Goal: Task Accomplishment & Management: Use online tool/utility

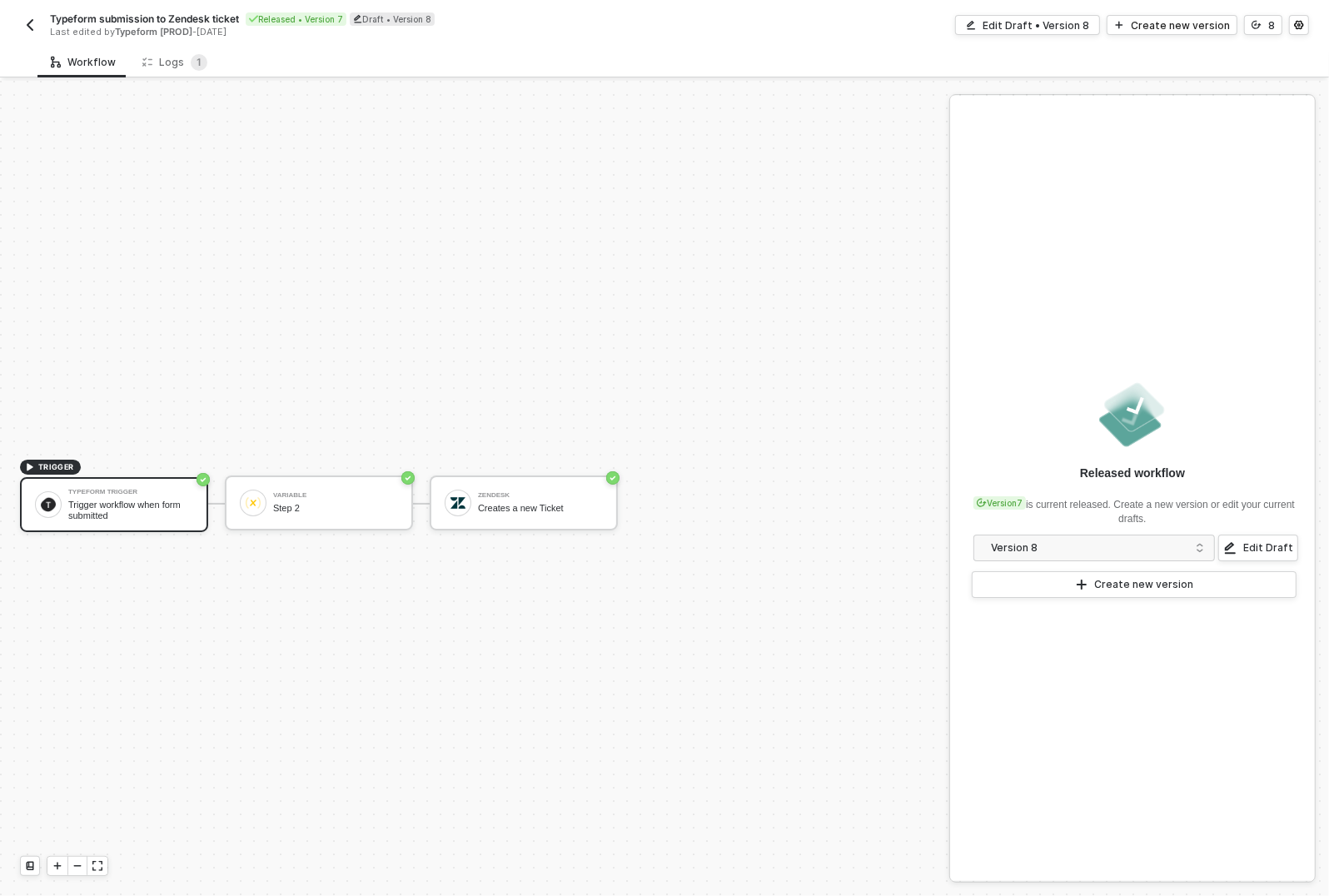
scroll to position [30, 0]
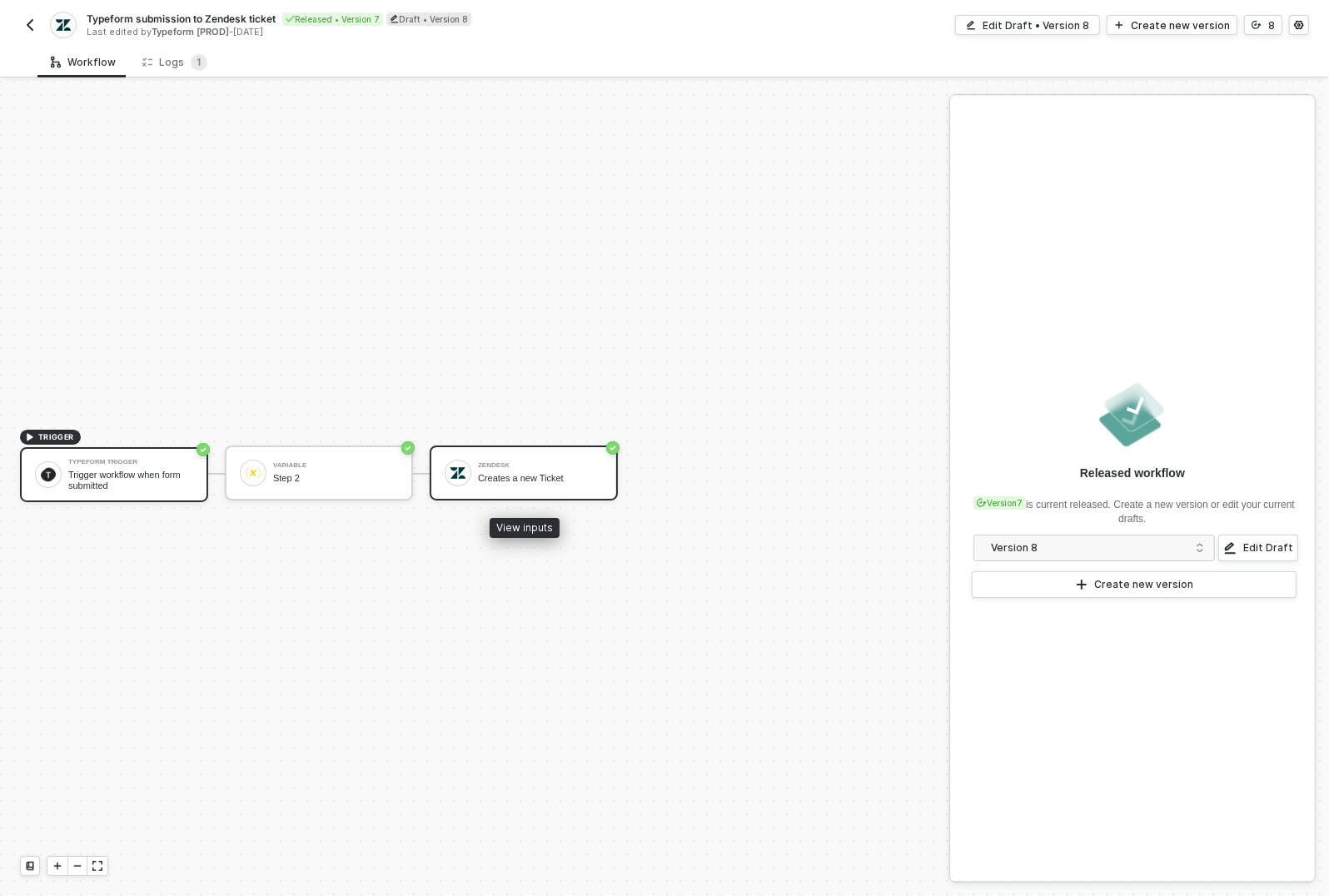
click at [552, 475] on div "Creates a new Ticket" at bounding box center [540, 478] width 125 height 11
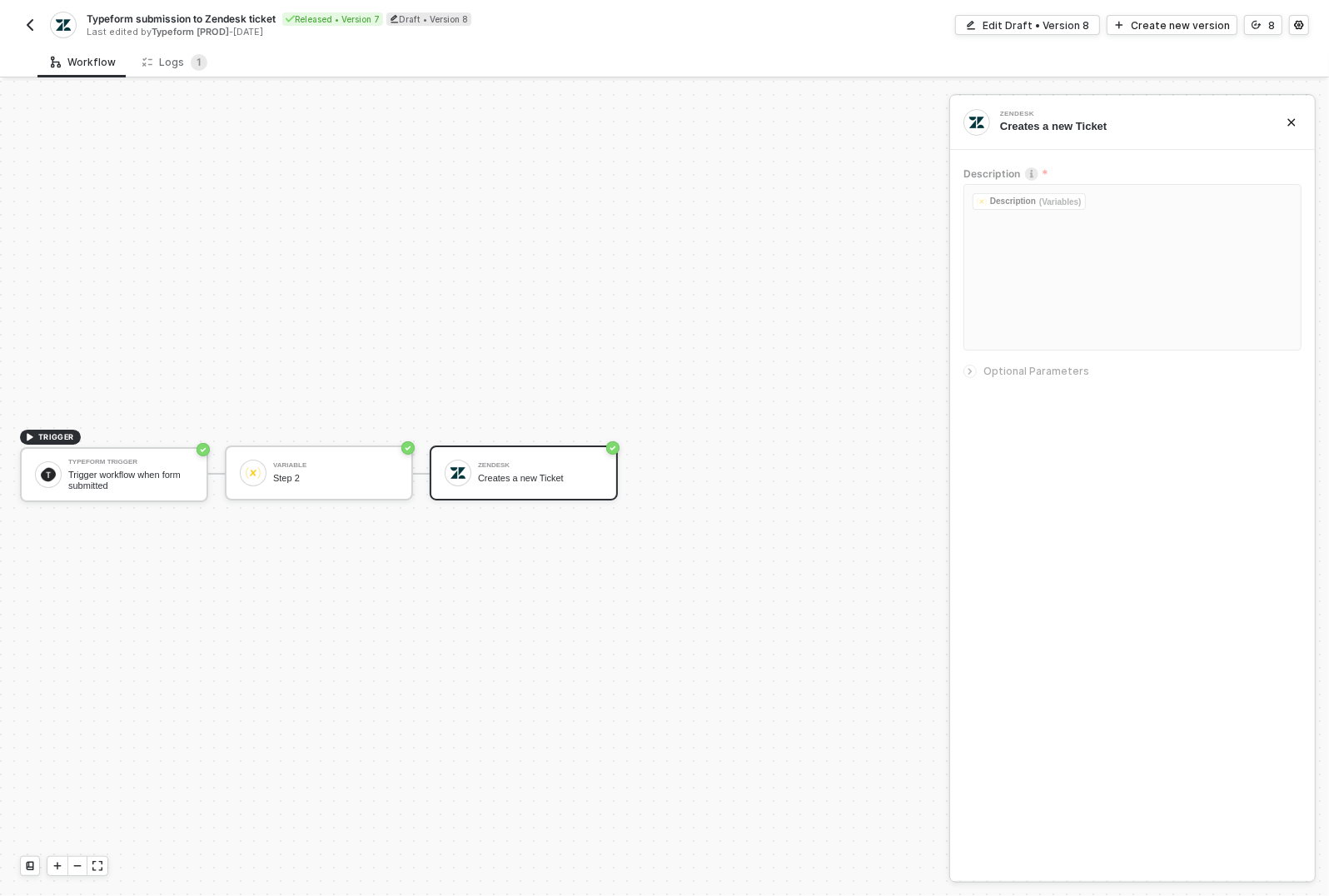
click at [970, 363] on div at bounding box center [973, 371] width 20 height 19
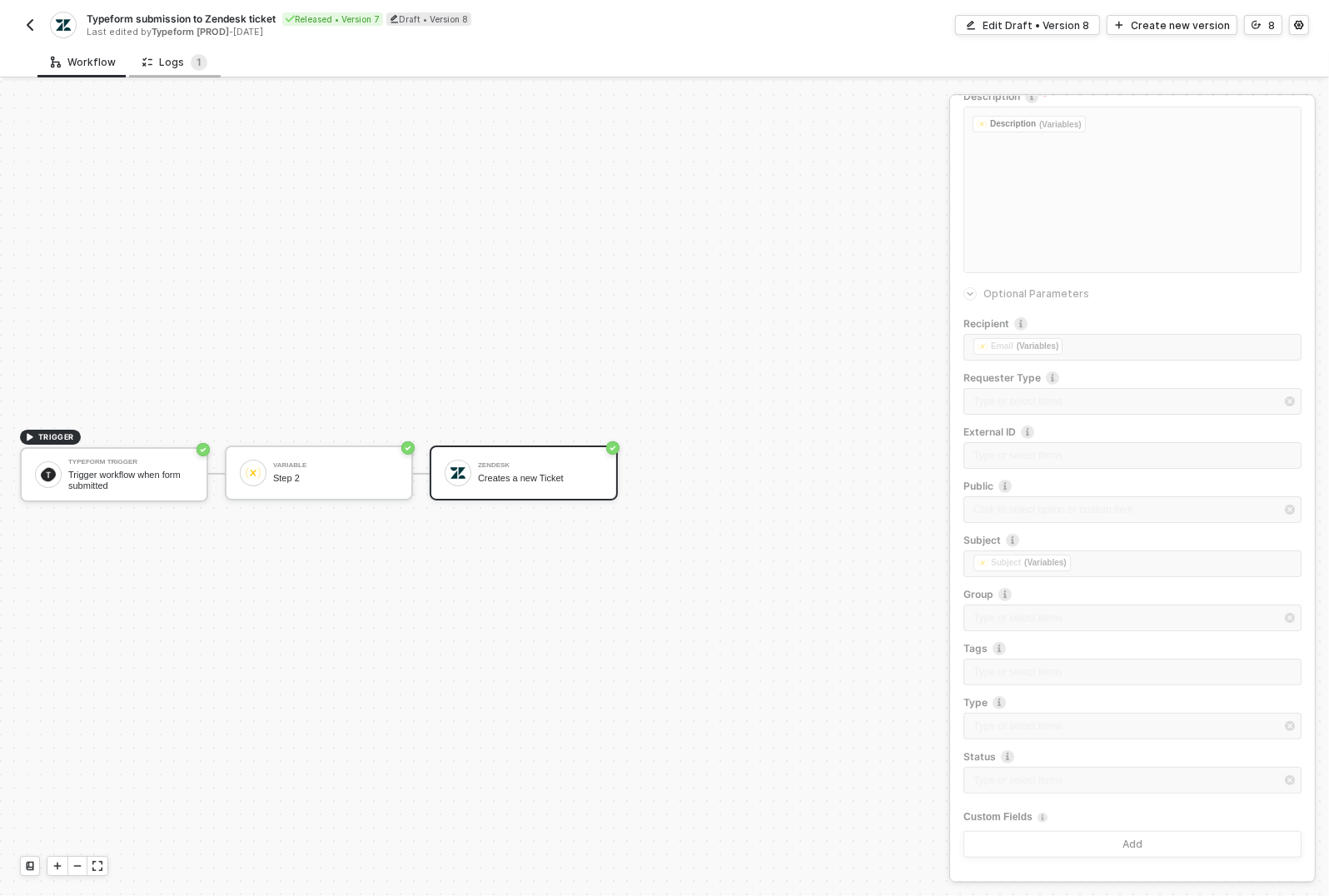
click at [172, 64] on div "Logs 1" at bounding box center [174, 62] width 65 height 17
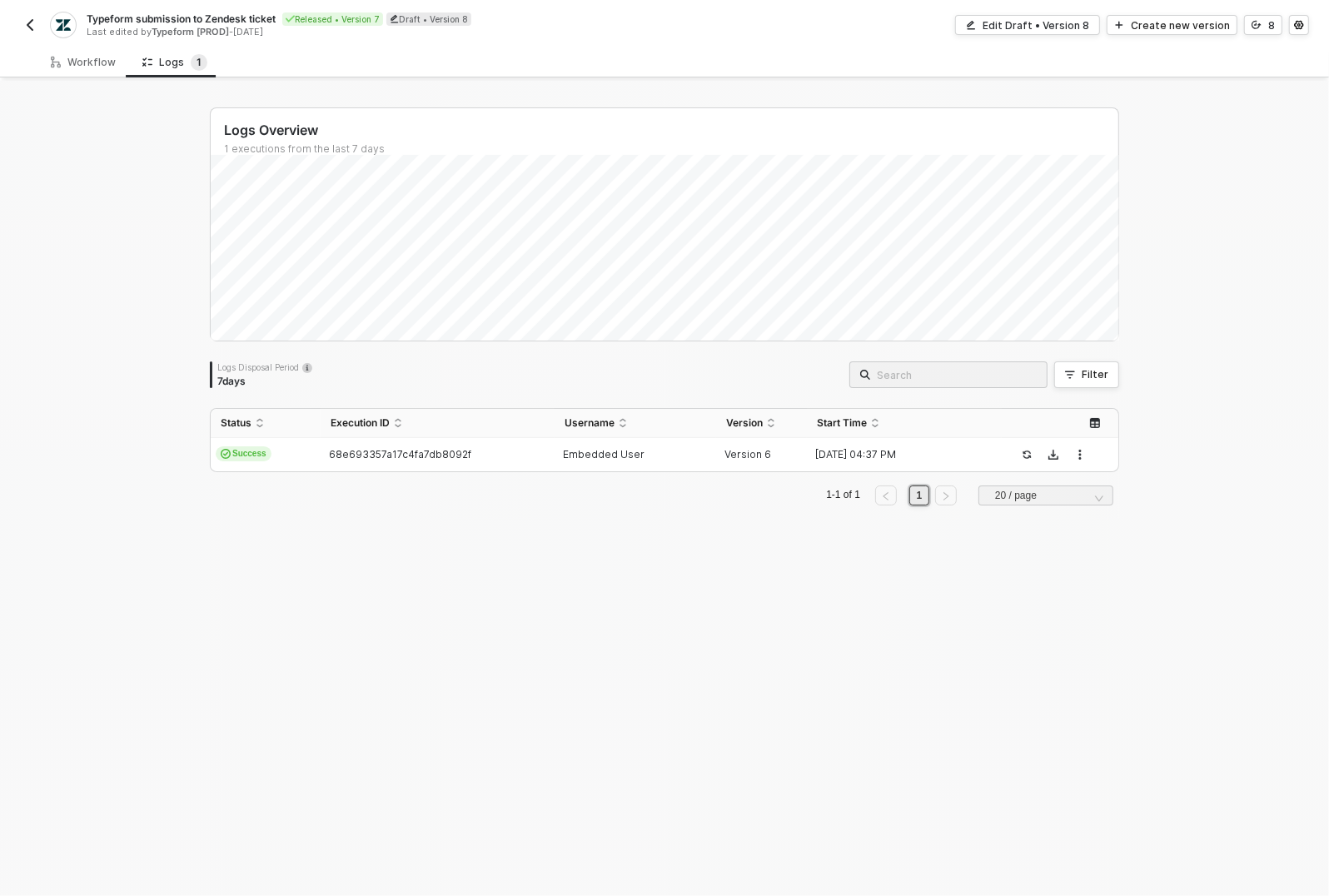
click at [25, 18] on button "button" at bounding box center [30, 25] width 20 height 20
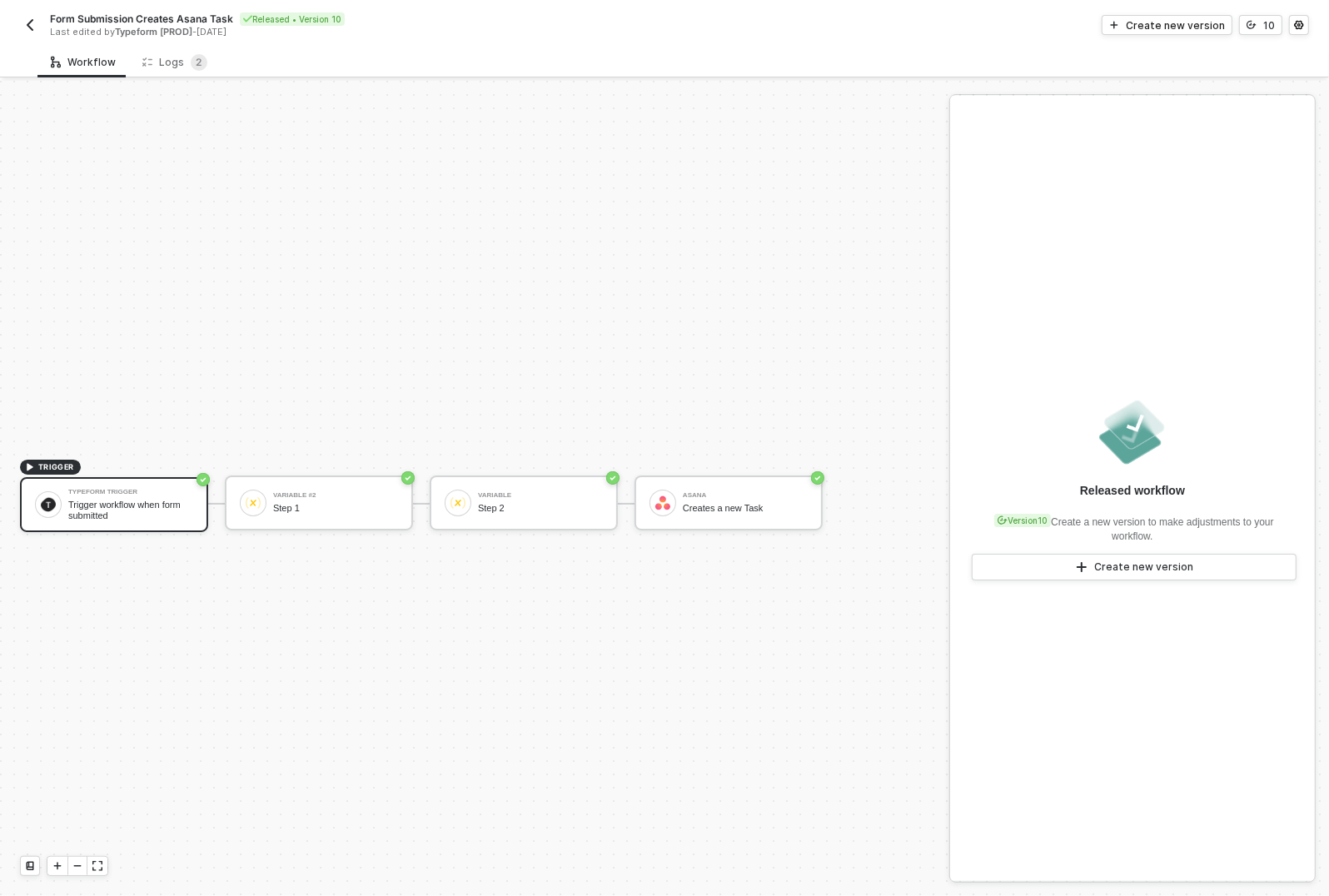
scroll to position [30, 0]
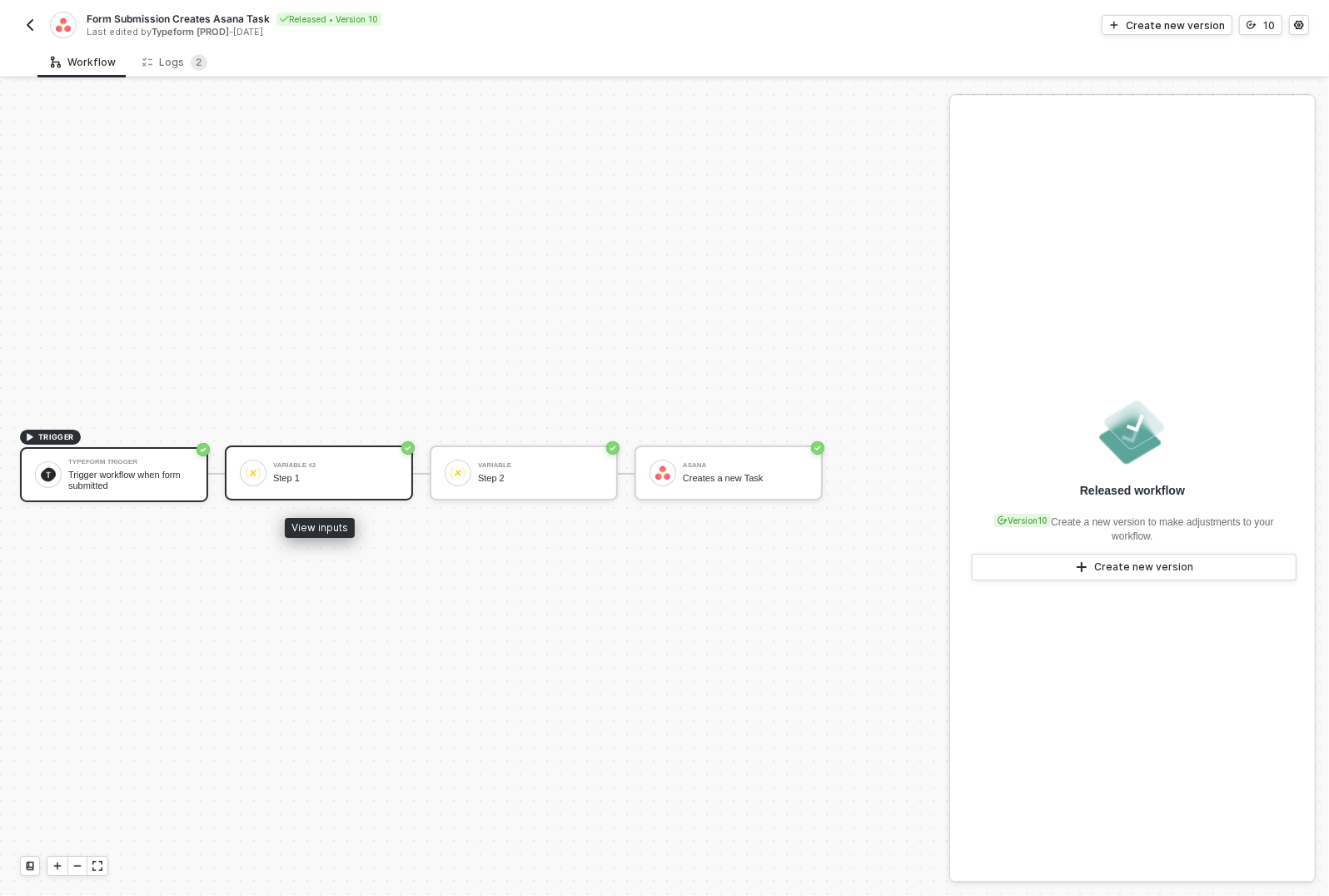
click at [368, 478] on div "Step 1" at bounding box center [335, 478] width 125 height 11
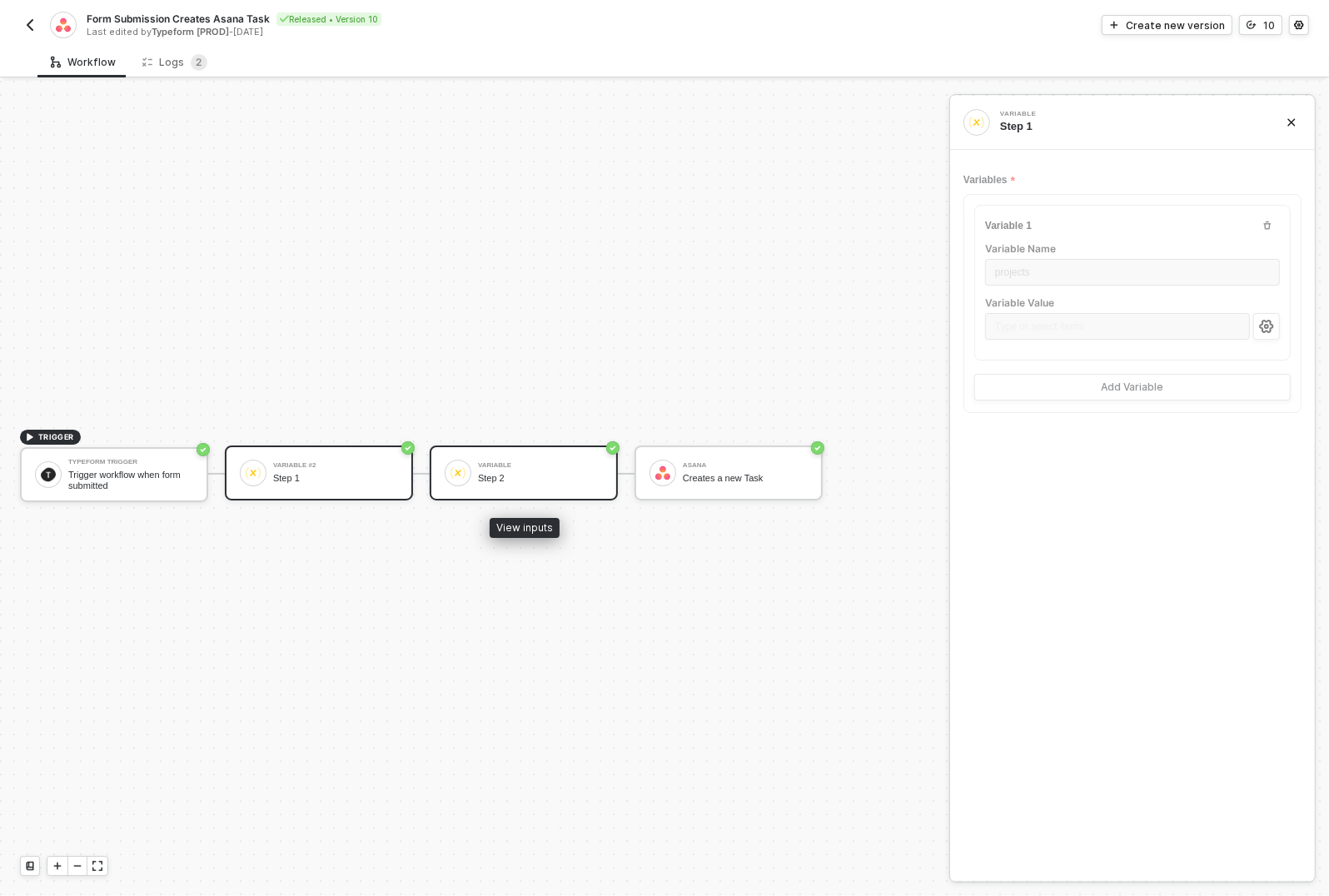
click at [546, 479] on div "Step 2" at bounding box center [540, 478] width 125 height 11
click at [27, 33] on button "button" at bounding box center [30, 25] width 20 height 20
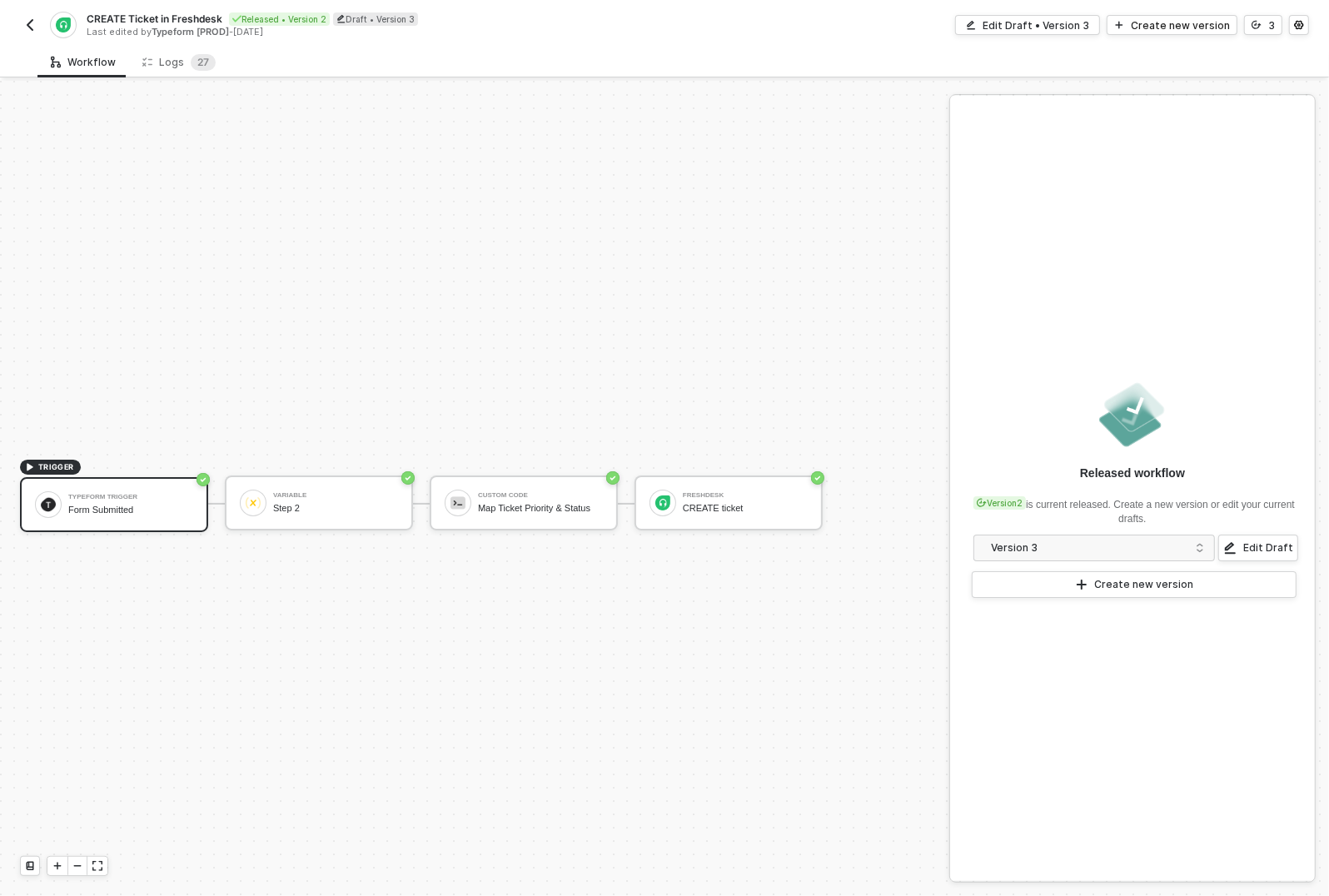
scroll to position [30, 0]
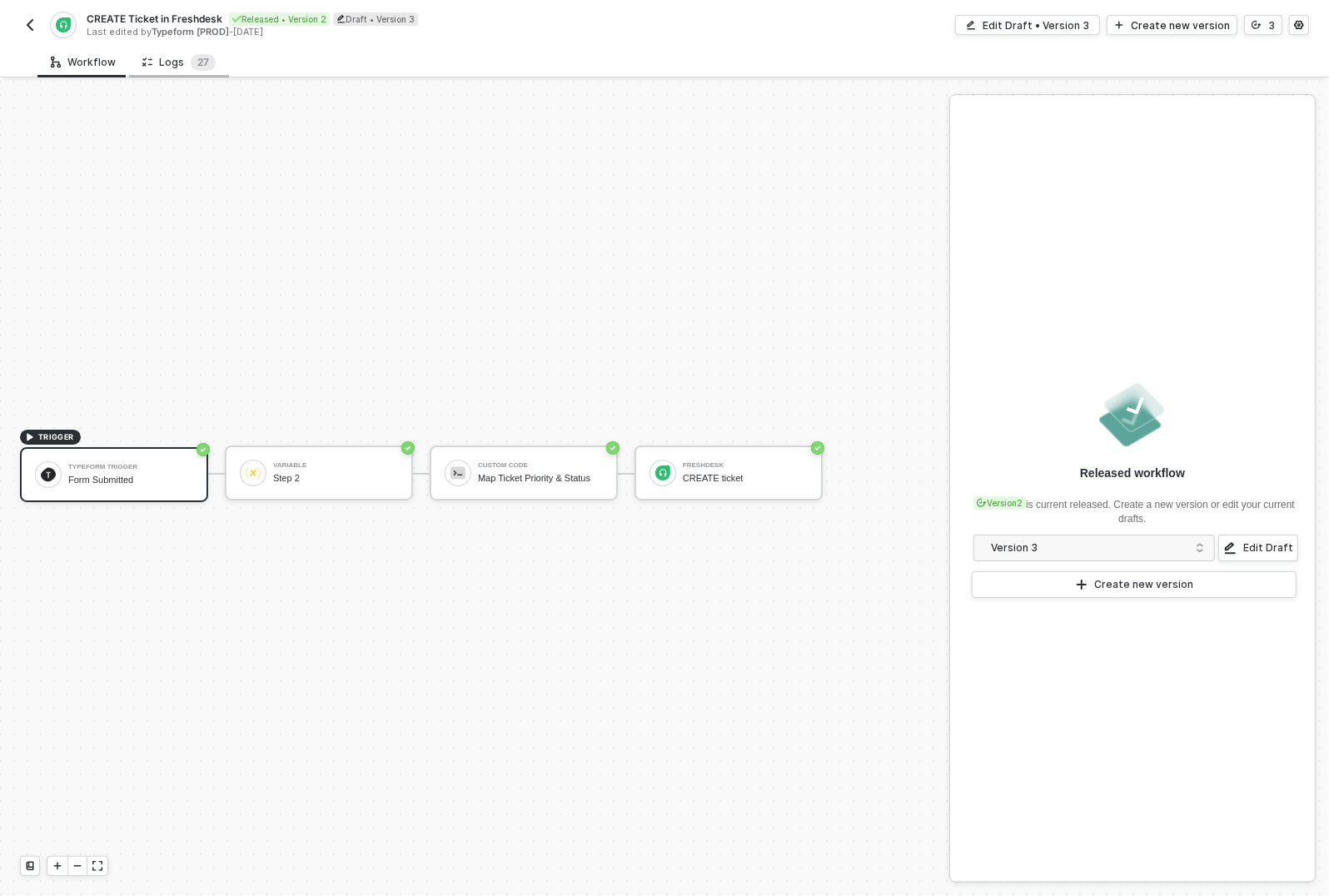
click at [181, 66] on div "Logs 2 7" at bounding box center [179, 62] width 73 height 17
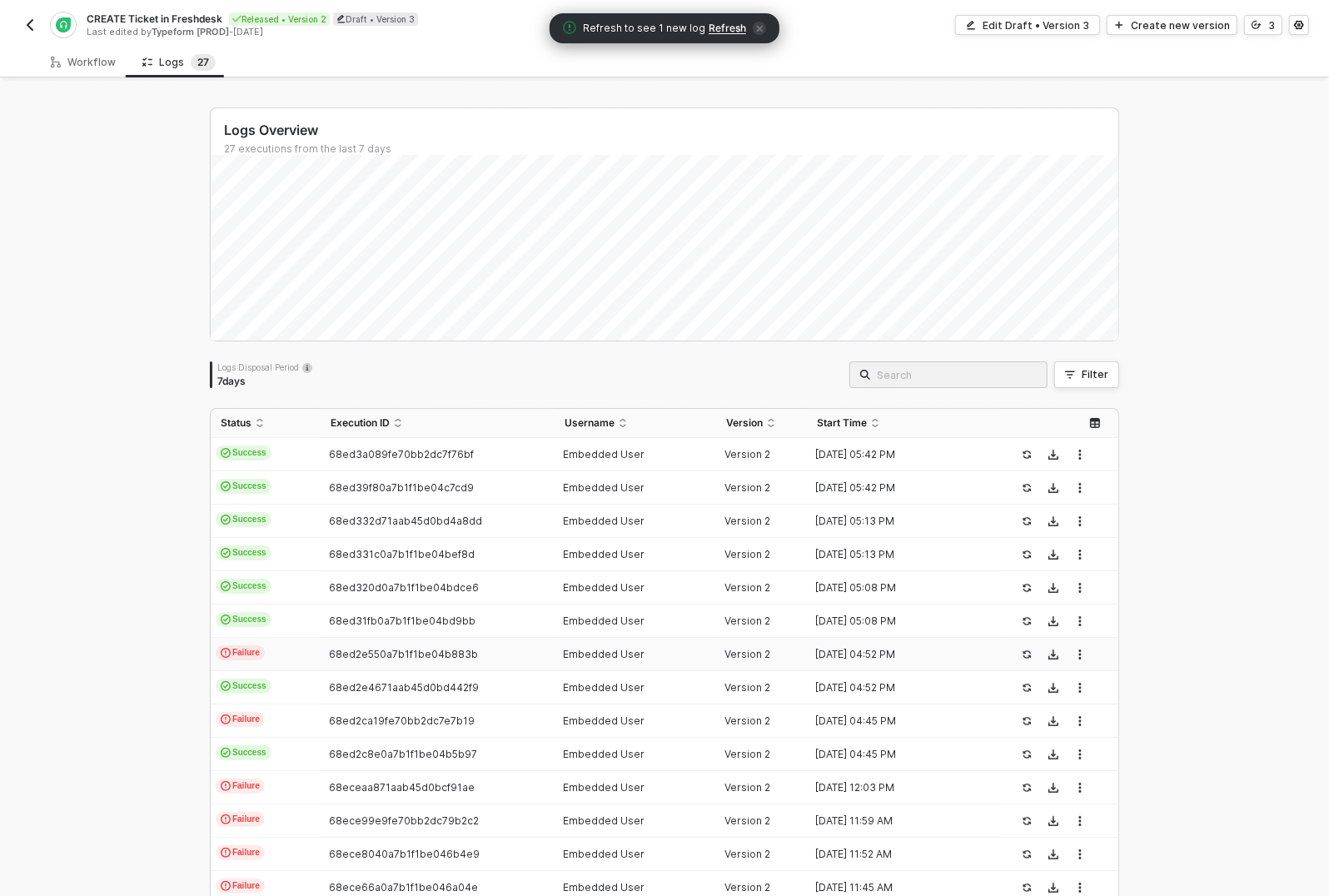
click at [273, 656] on td "Failure" at bounding box center [266, 654] width 110 height 34
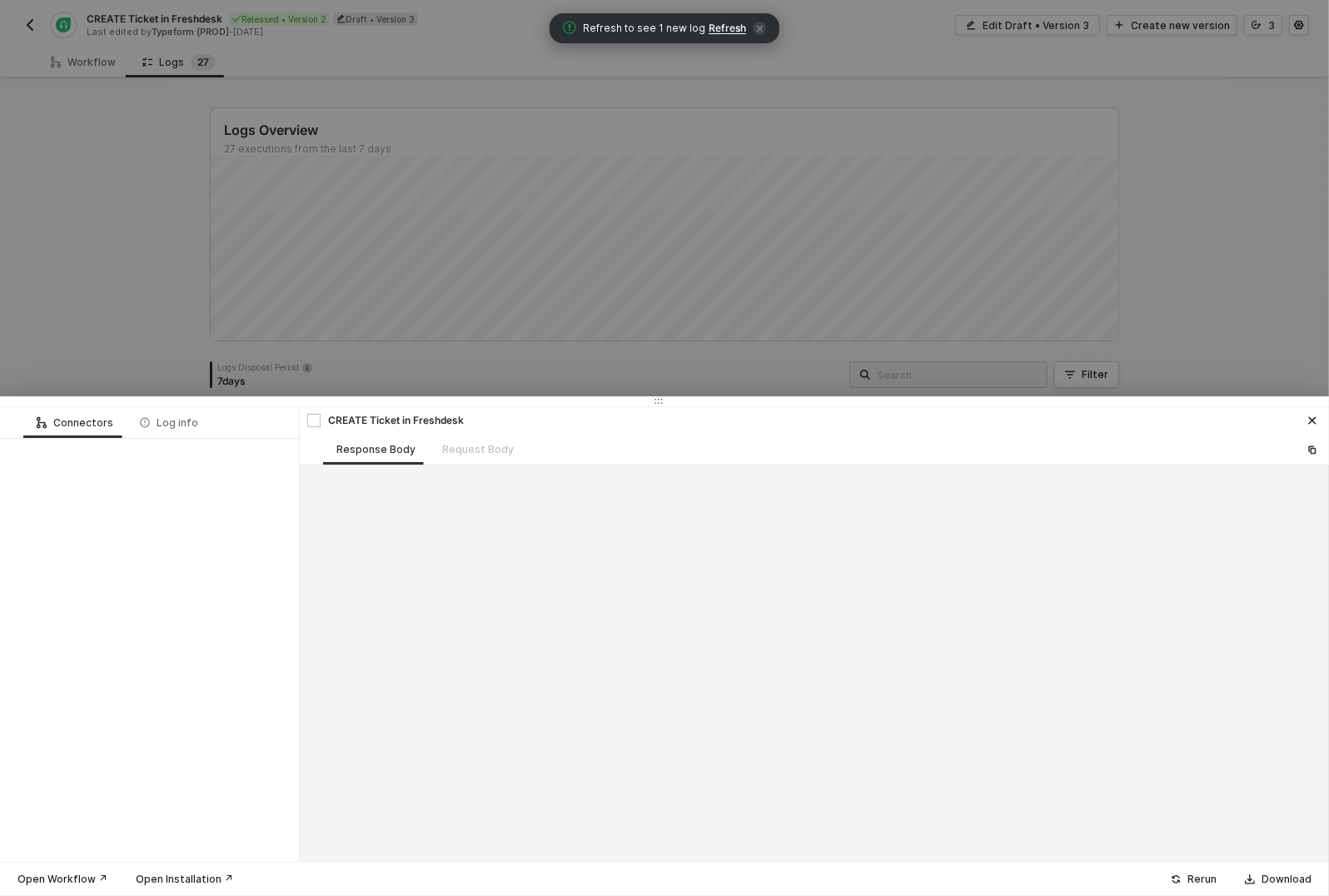
click at [1267, 313] on div at bounding box center [664, 448] width 1329 height 896
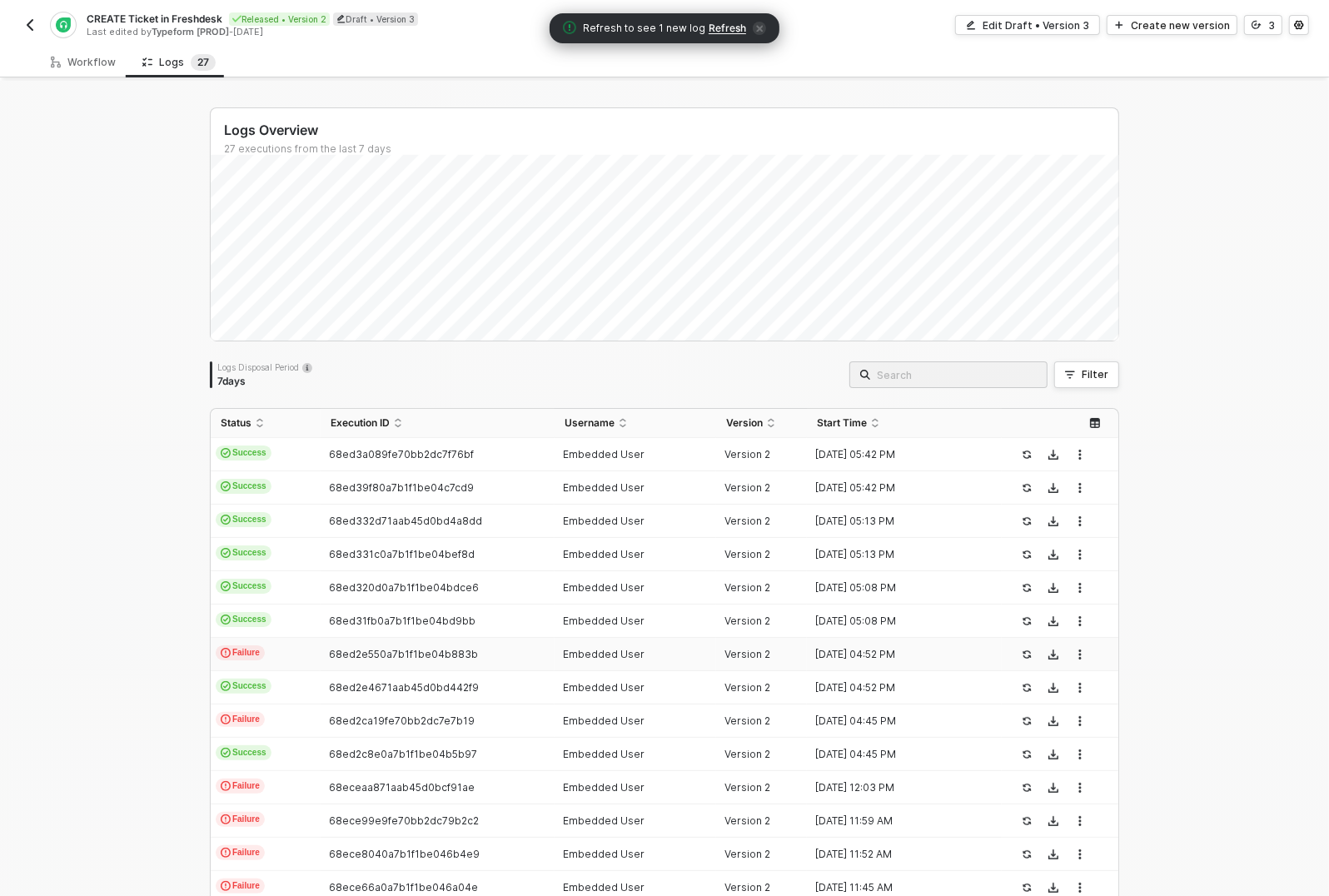
click at [273, 647] on td "Failure" at bounding box center [266, 654] width 110 height 34
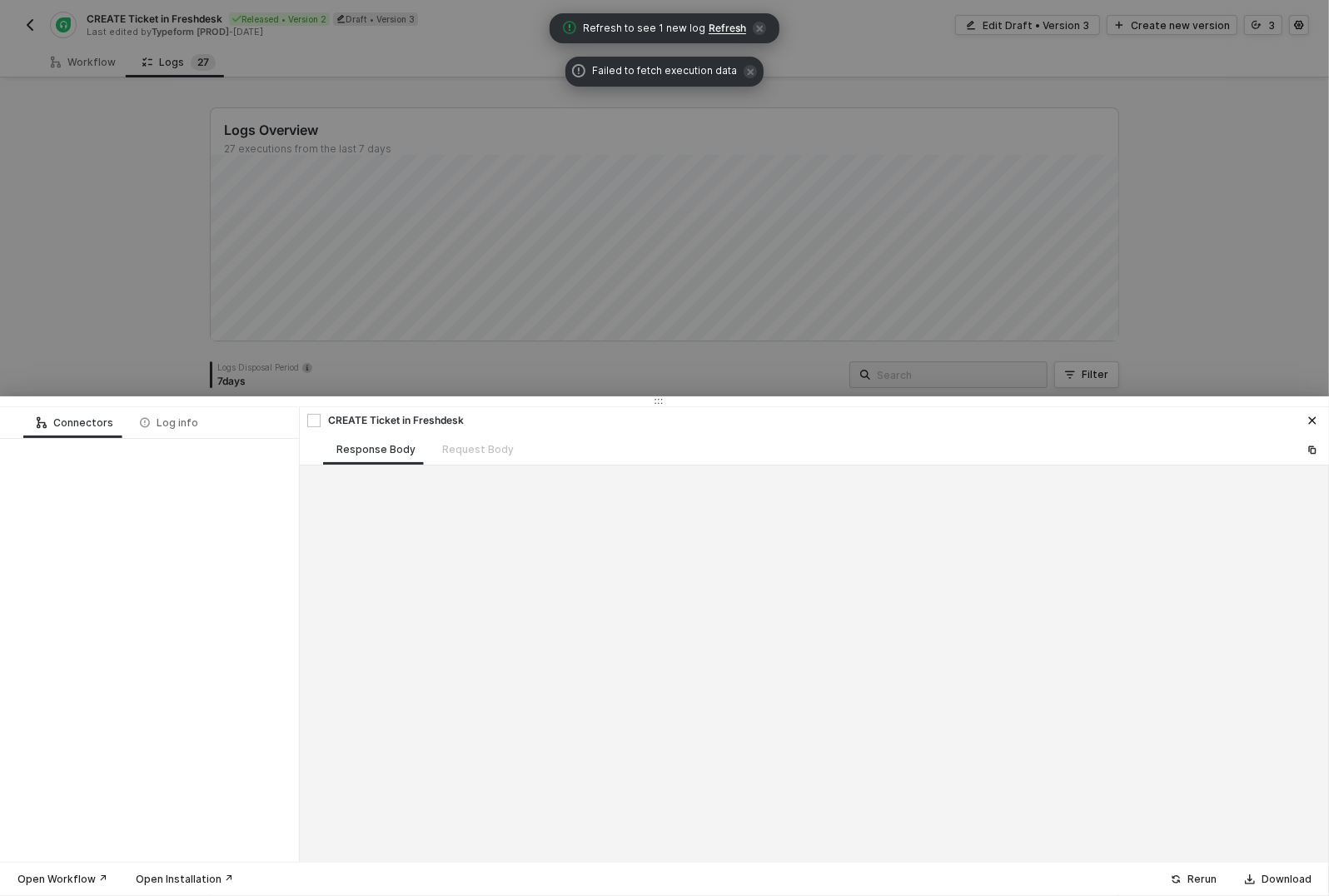
click at [166, 342] on div at bounding box center [664, 448] width 1329 height 896
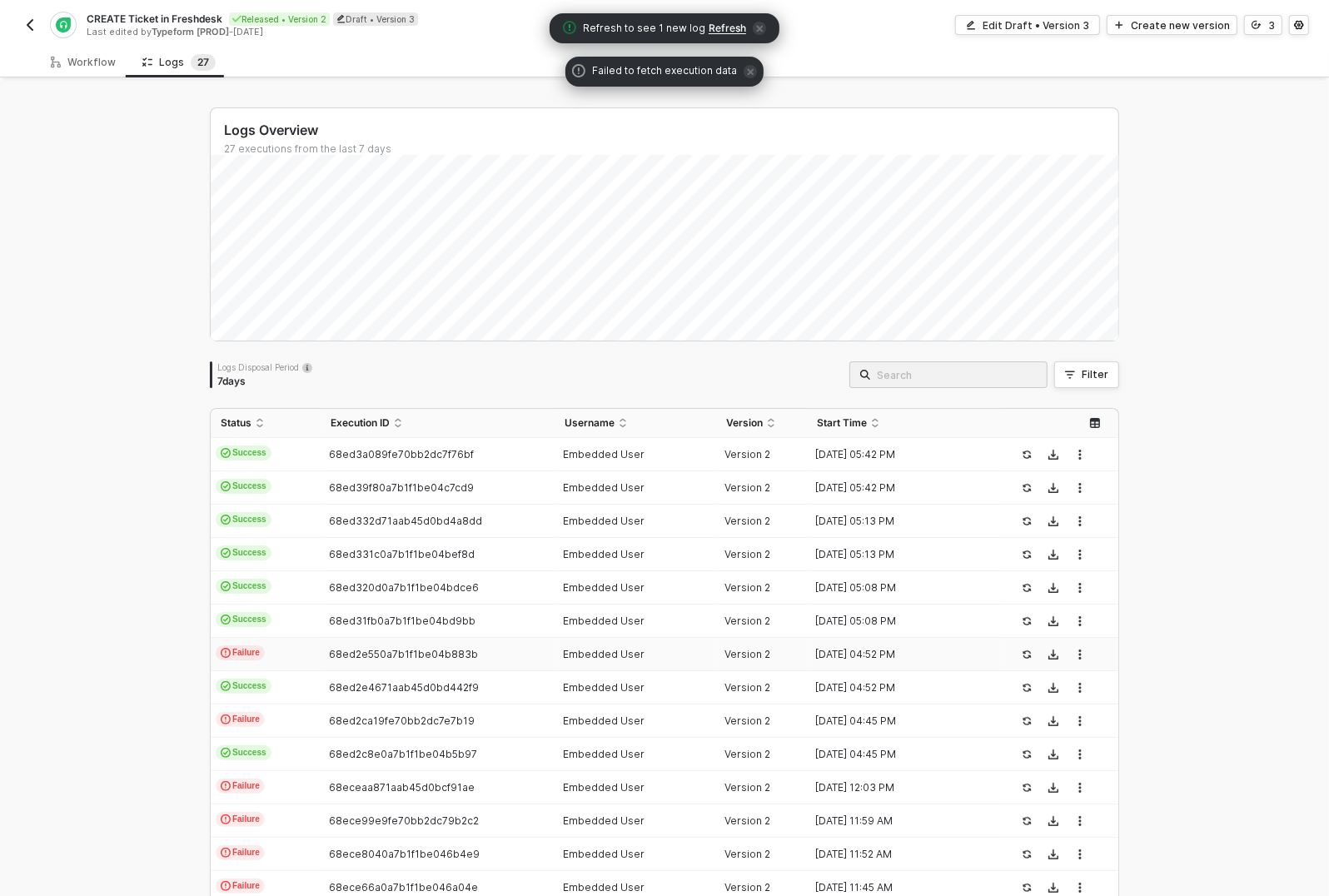
click at [266, 643] on td "Failure" at bounding box center [266, 654] width 110 height 34
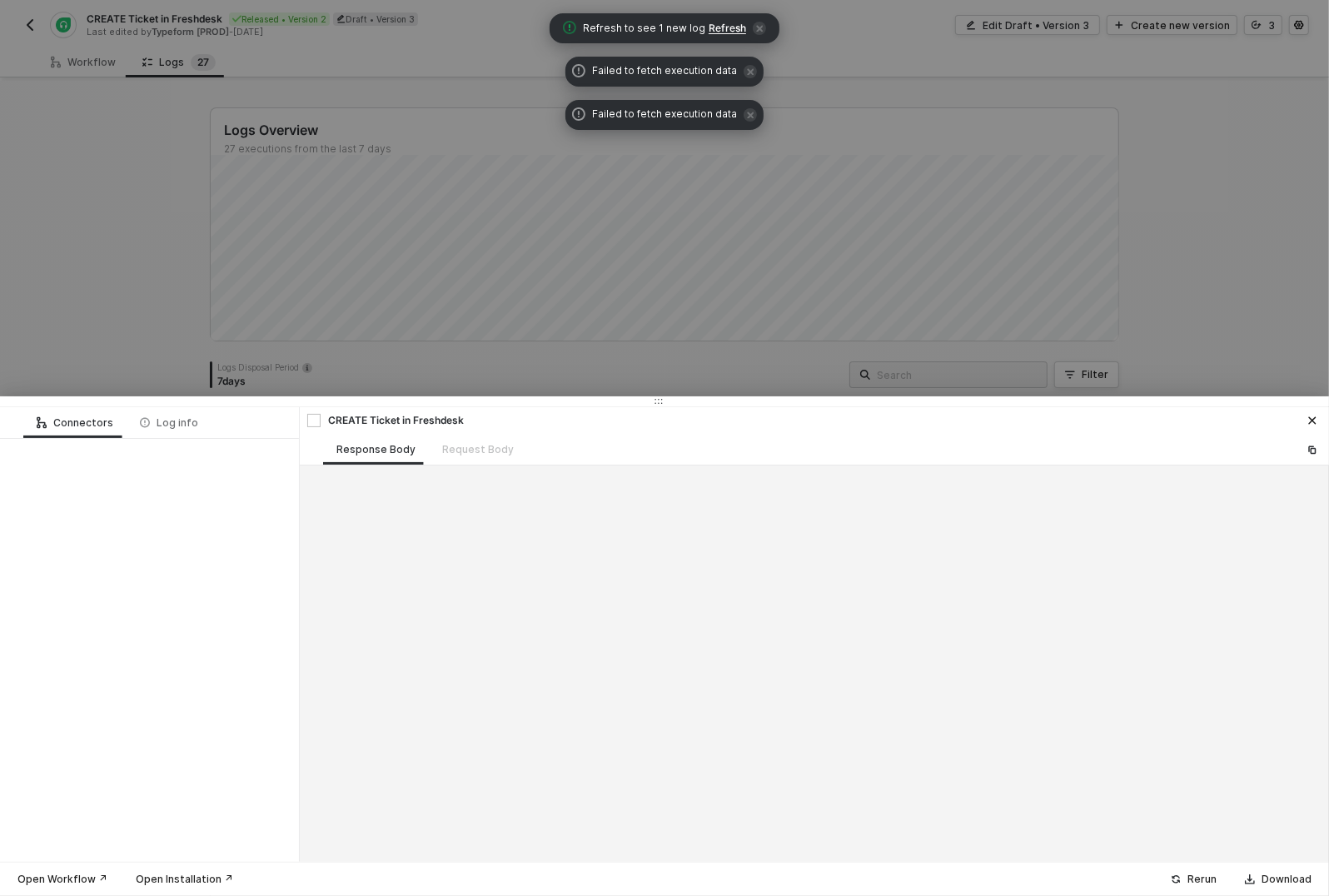
click at [135, 340] on div at bounding box center [664, 448] width 1329 height 896
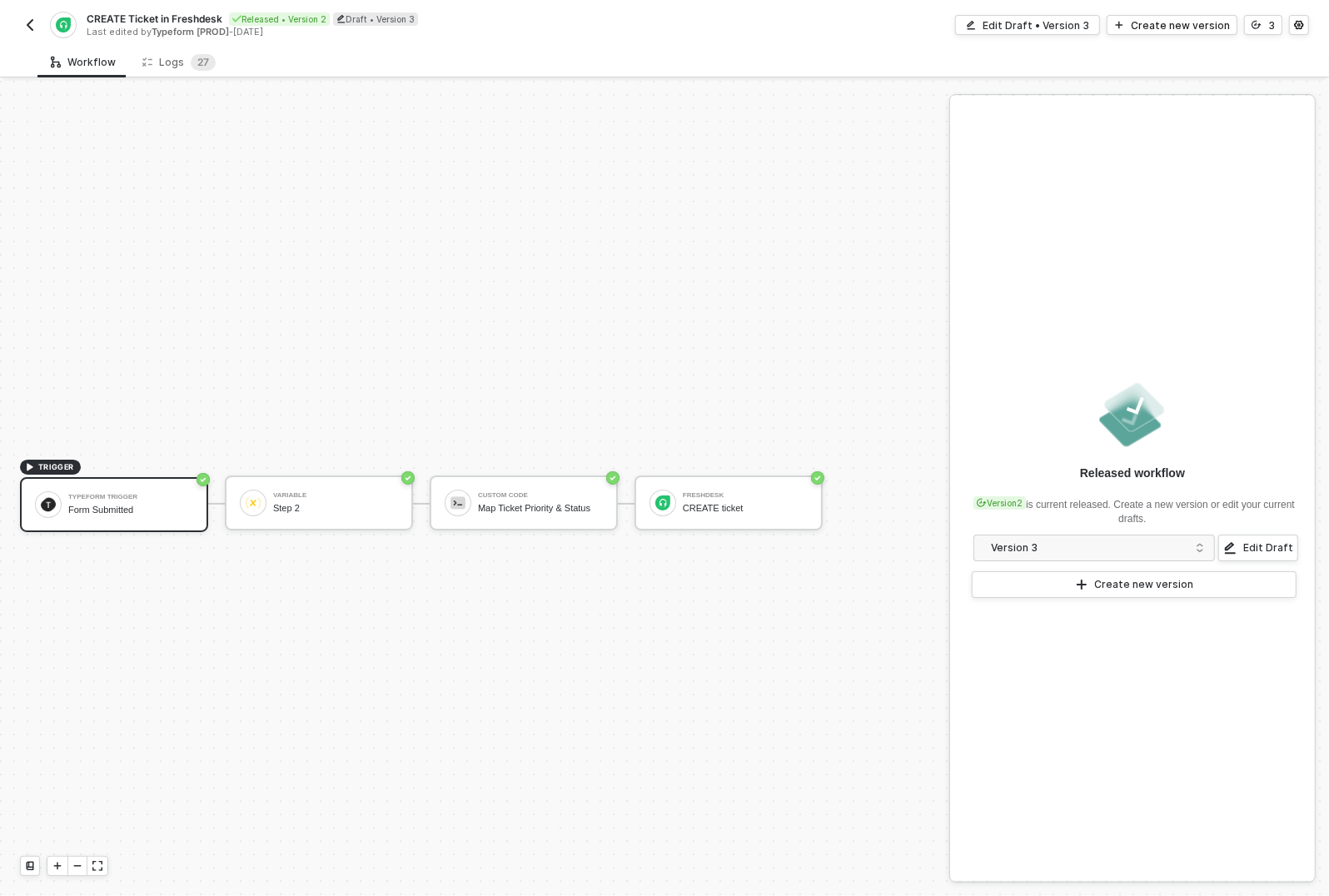
scroll to position [30, 0]
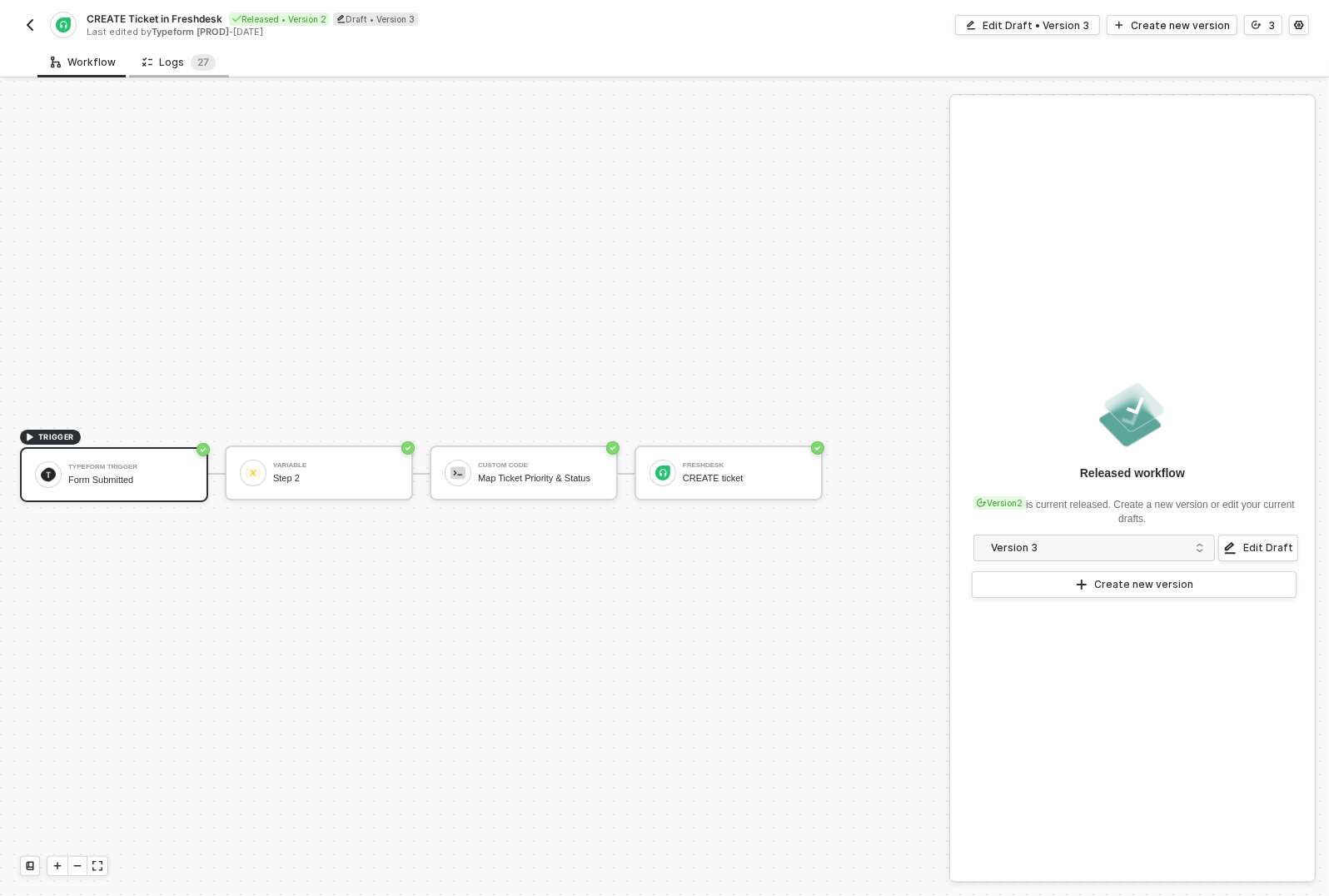
click at [177, 68] on div "Logs 2 7" at bounding box center [179, 62] width 73 height 17
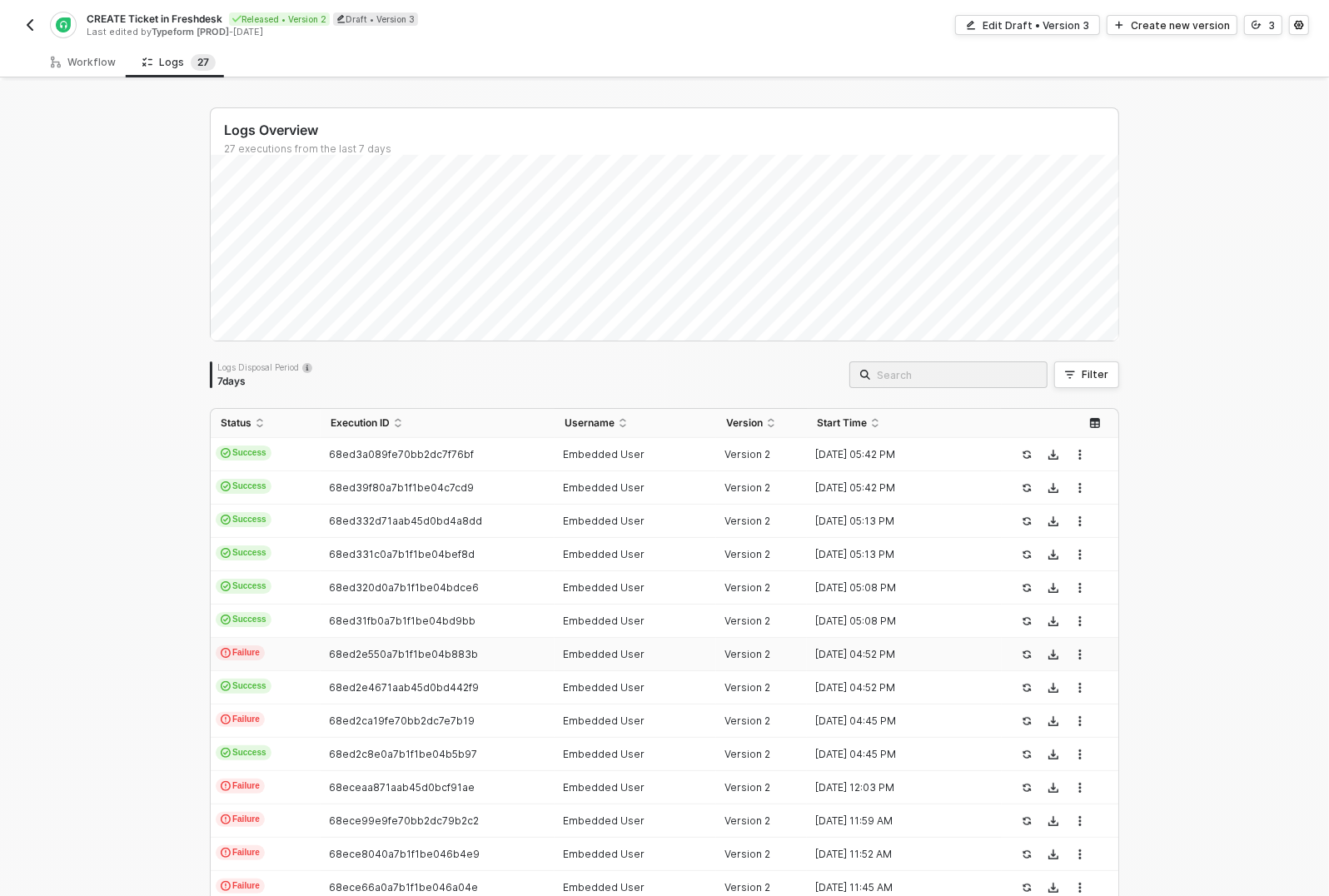
click at [284, 655] on td "Failure" at bounding box center [266, 654] width 110 height 34
